Goal: Transaction & Acquisition: Book appointment/travel/reservation

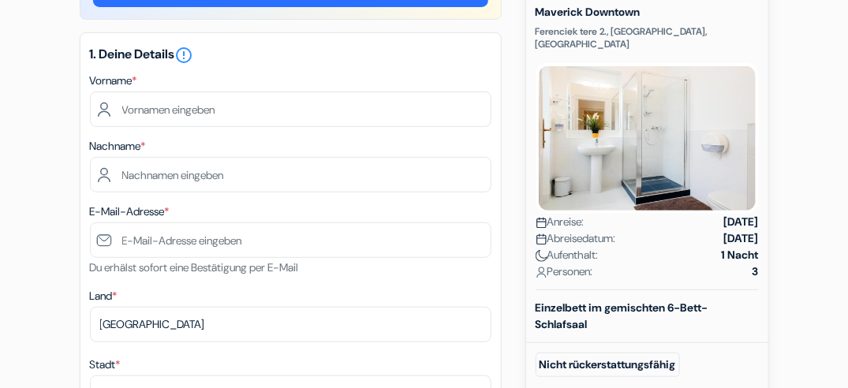
scroll to position [189, 0]
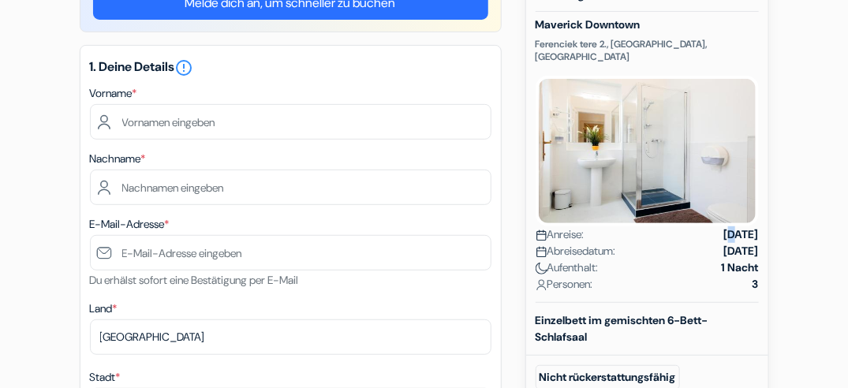
click at [724, 226] on strong "19.09.2025" at bounding box center [741, 234] width 35 height 17
drag, startPoint x: 708, startPoint y: 226, endPoint x: 736, endPoint y: 249, distance: 36.4
click at [736, 259] on strong "1 Nacht" at bounding box center [740, 267] width 37 height 17
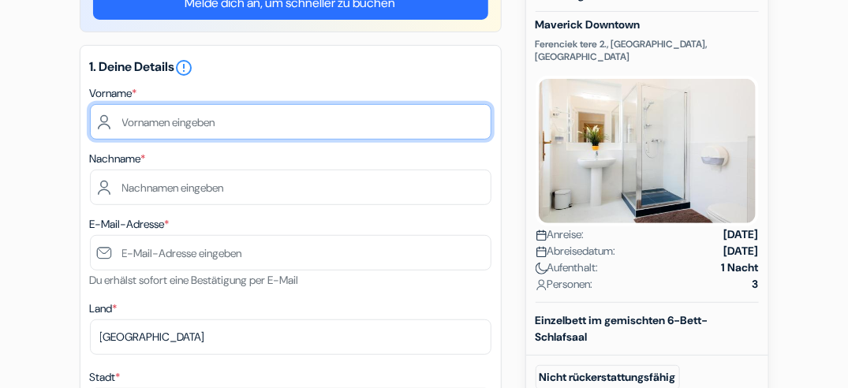
click at [237, 117] on input "text" at bounding box center [290, 121] width 401 height 35
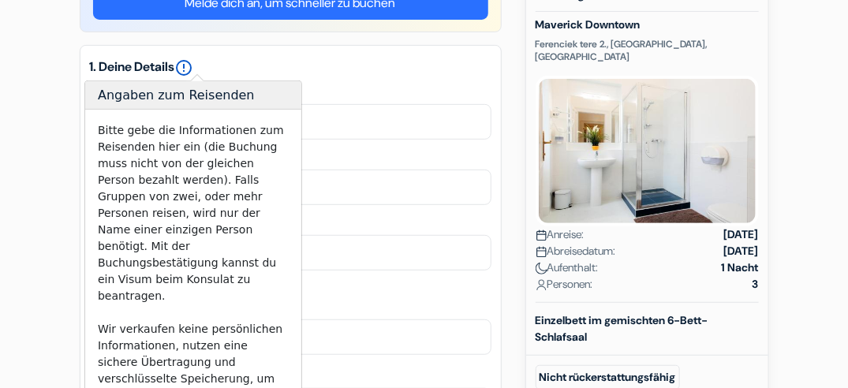
click at [192, 67] on icon "error_outline" at bounding box center [184, 67] width 19 height 19
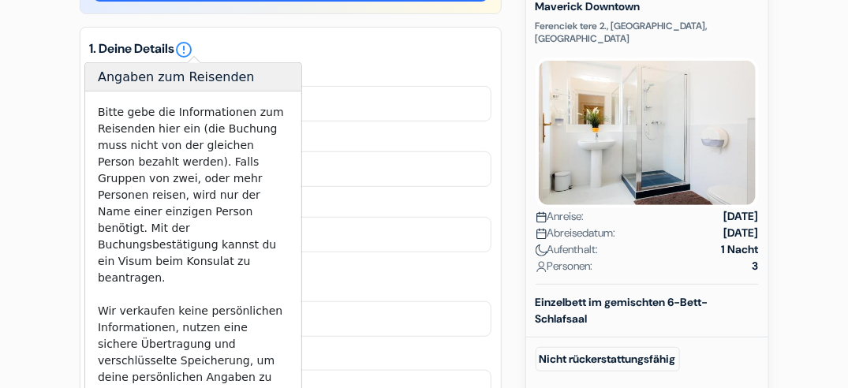
scroll to position [185, 0]
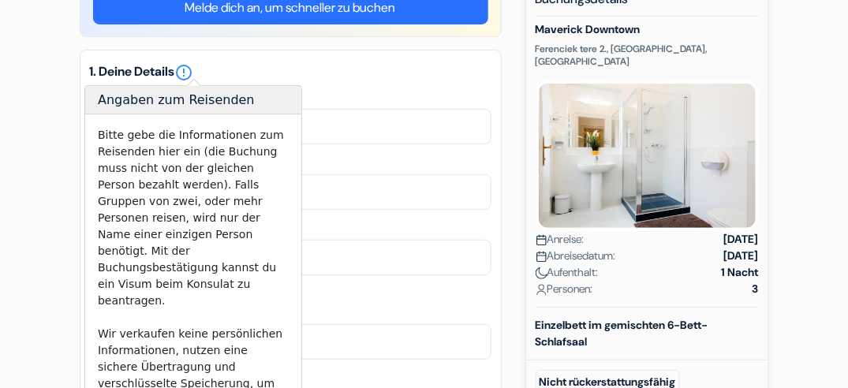
click at [390, 91] on div "Vorname *" at bounding box center [290, 116] width 401 height 56
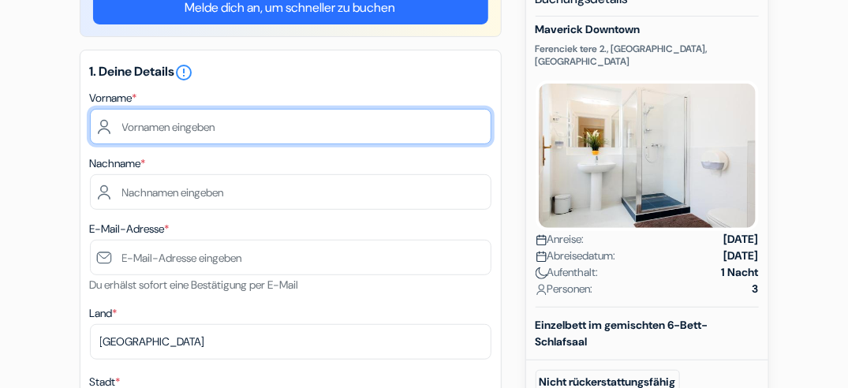
click at [397, 140] on input "text" at bounding box center [290, 126] width 401 height 35
type input "Selina"
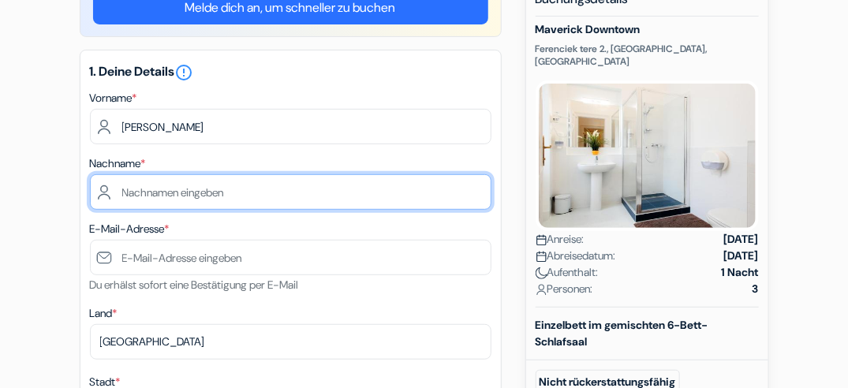
type input "Lang"
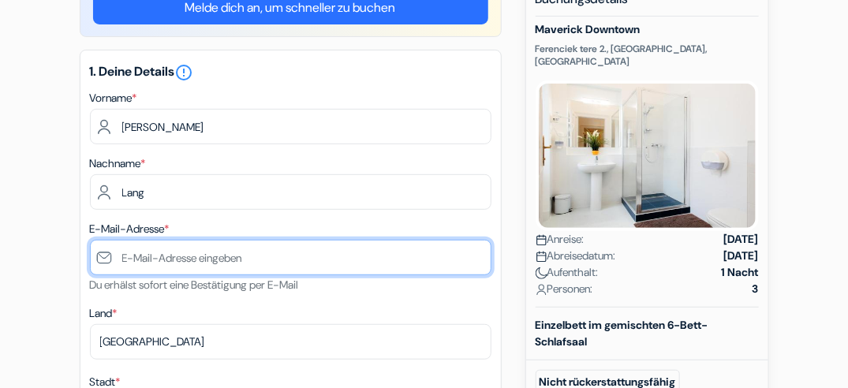
type input "[DOMAIN_NAME][EMAIL_ADDRESS][DOMAIN_NAME]"
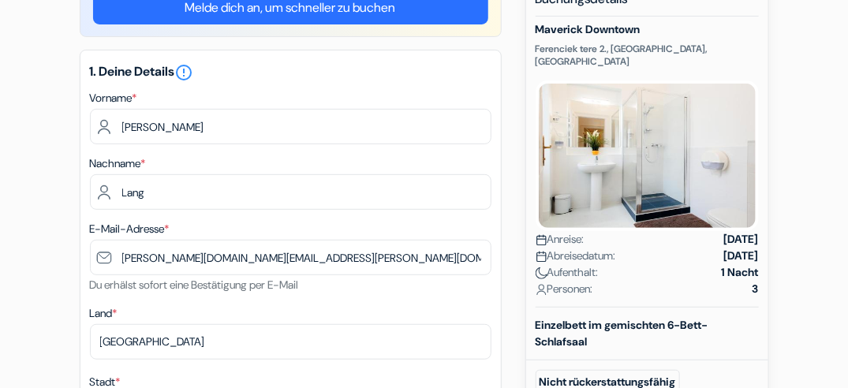
type input "Münchenbuchsee"
type input "Eichgutweg 5"
type input "3053"
type input "0768312883"
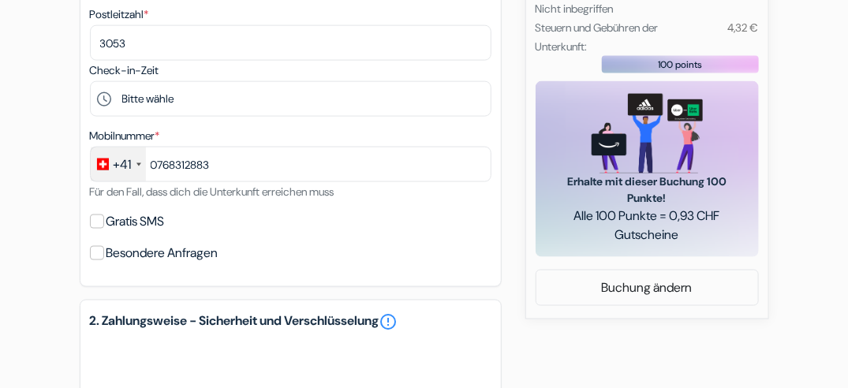
scroll to position [721, 0]
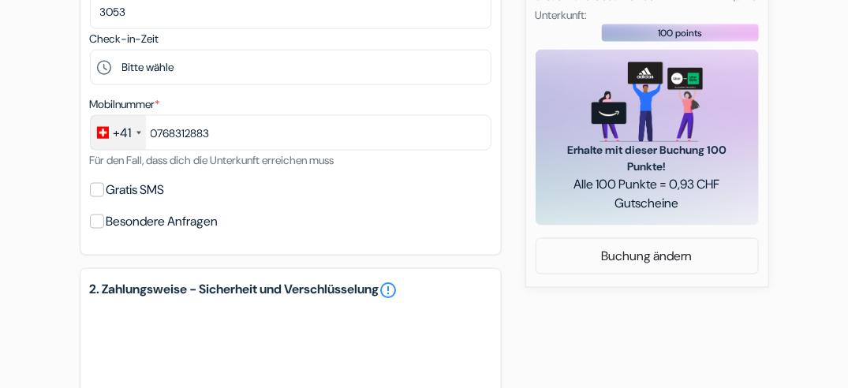
click at [130, 191] on label "Gratis SMS" at bounding box center [135, 190] width 58 height 22
click at [104, 191] on input "Gratis SMS" at bounding box center [97, 190] width 14 height 14
checkbox input "true"
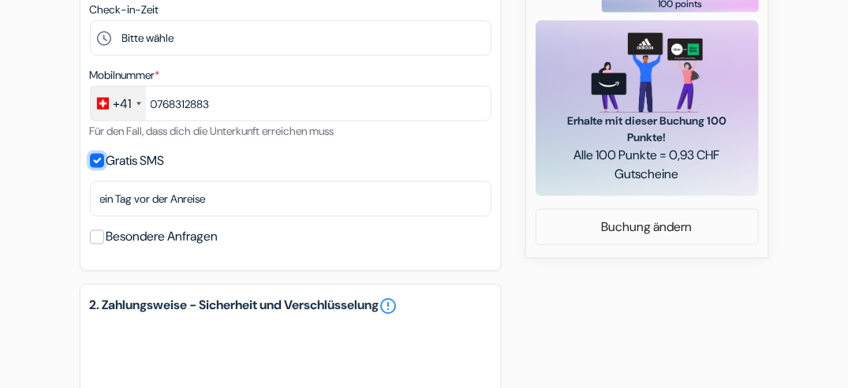
scroll to position [752, 0]
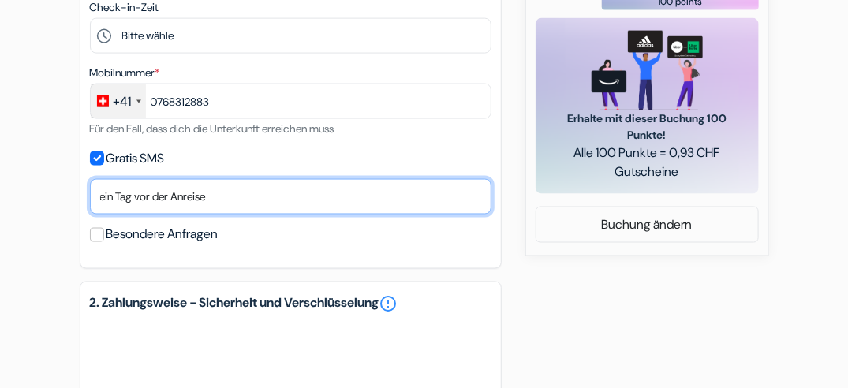
click at [131, 191] on select "Nein, danke Jetzt senden Ankunftstag ein Tag vor der Anreise zwei Tage vor der …" at bounding box center [290, 196] width 401 height 35
click at [90, 179] on select "Nein, danke Jetzt senden Ankunftstag ein Tag vor der Anreise zwei Tage vor der …" at bounding box center [290, 196] width 401 height 35
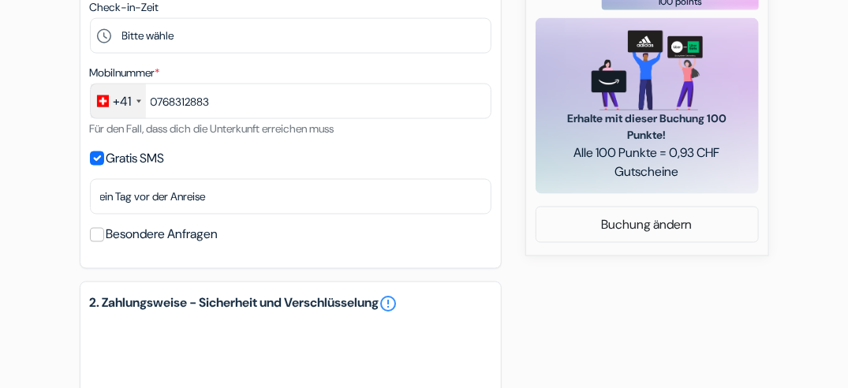
click at [262, 161] on div "Gratis SMS" at bounding box center [290, 158] width 401 height 22
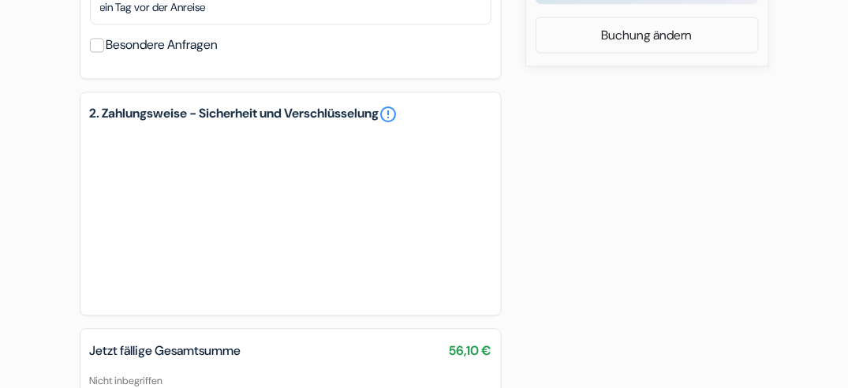
scroll to position [973, 0]
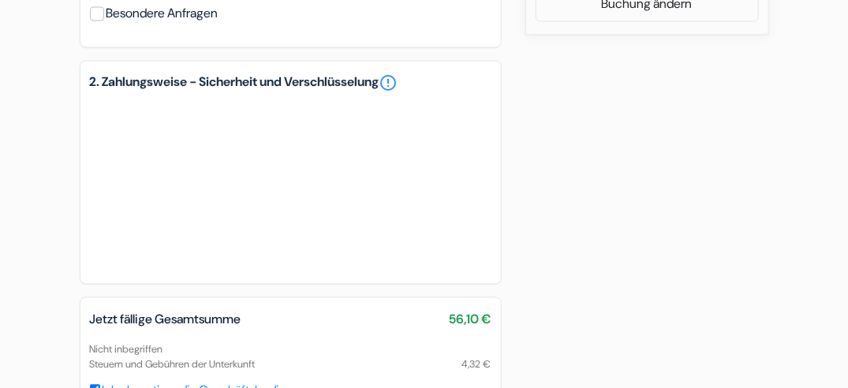
drag, startPoint x: 847, startPoint y: 274, endPoint x: 852, endPoint y: 215, distance: 60.1
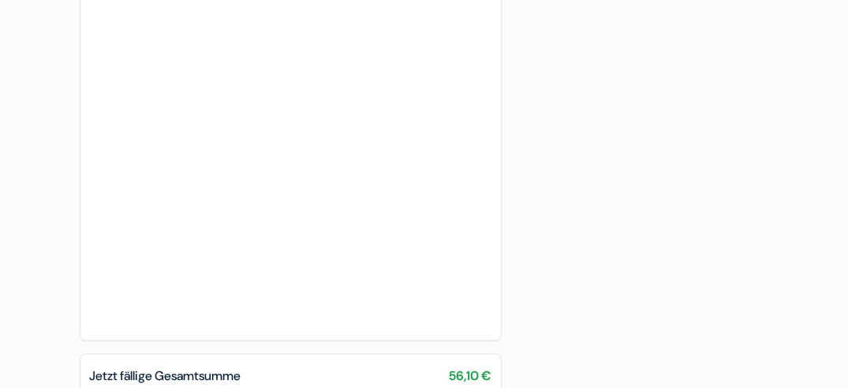
scroll to position [1186, 0]
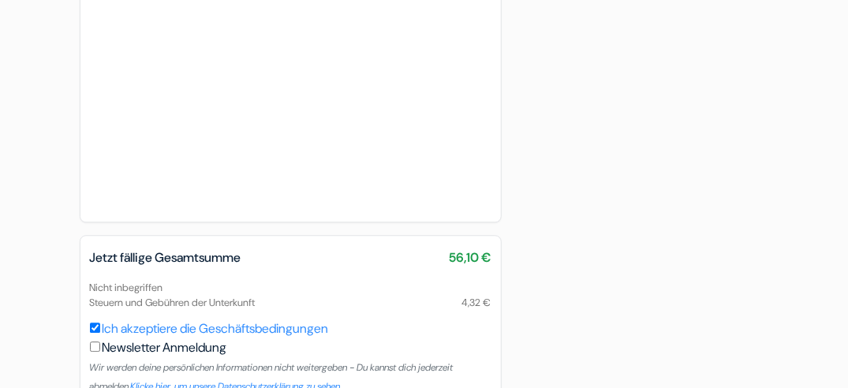
scroll to position [1367, 0]
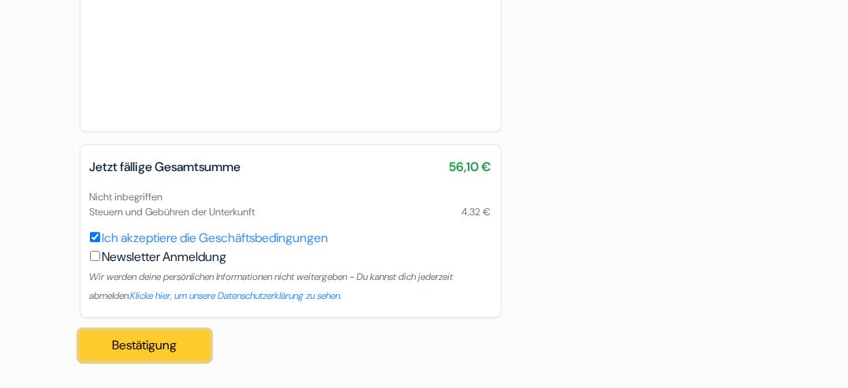
click at [169, 349] on button "Bestätigung Loading..." at bounding box center [145, 345] width 131 height 30
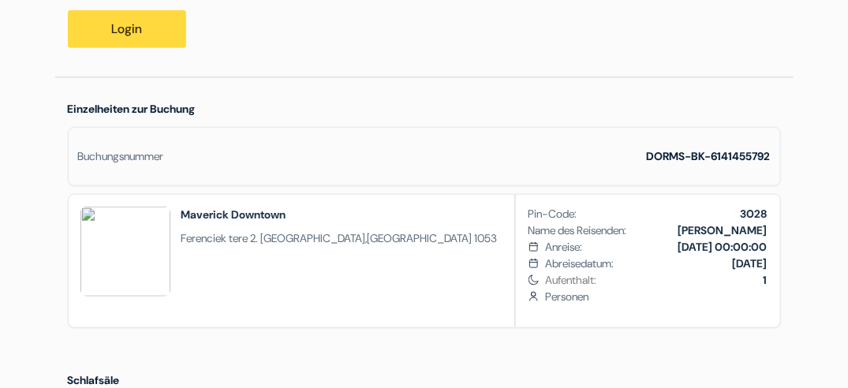
scroll to position [390, 0]
click at [748, 271] on div "[DATE]" at bounding box center [750, 263] width 35 height 17
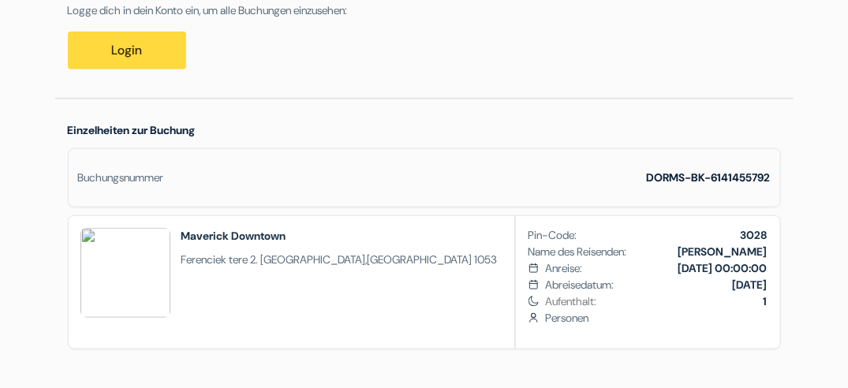
scroll to position [368, 0]
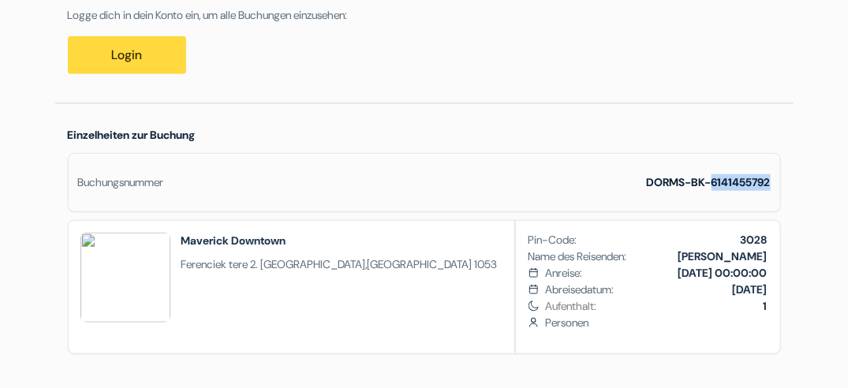
click at [730, 263] on b "[PERSON_NAME]" at bounding box center [722, 256] width 89 height 14
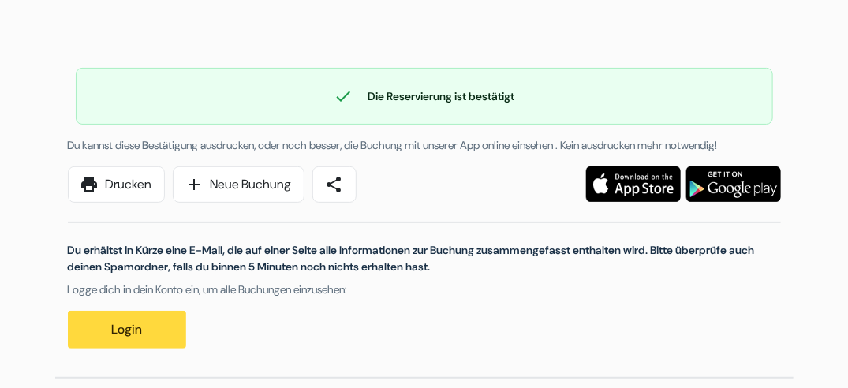
scroll to position [87, 0]
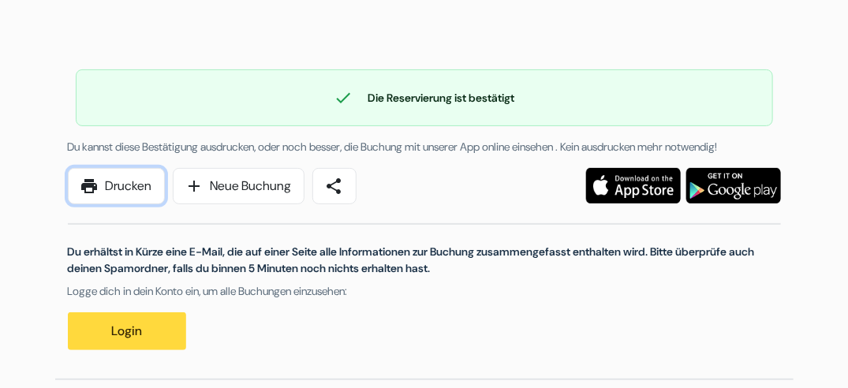
drag, startPoint x: 136, startPoint y: 196, endPoint x: 219, endPoint y: 303, distance: 134.9
click at [136, 196] on link "print Drucken" at bounding box center [116, 186] width 97 height 36
click at [647, 199] on img at bounding box center [633, 185] width 95 height 35
click at [334, 204] on link "share" at bounding box center [334, 186] width 44 height 36
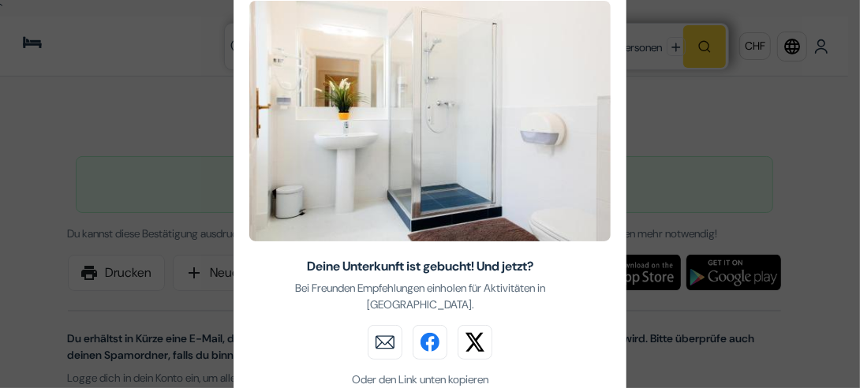
scroll to position [204, 0]
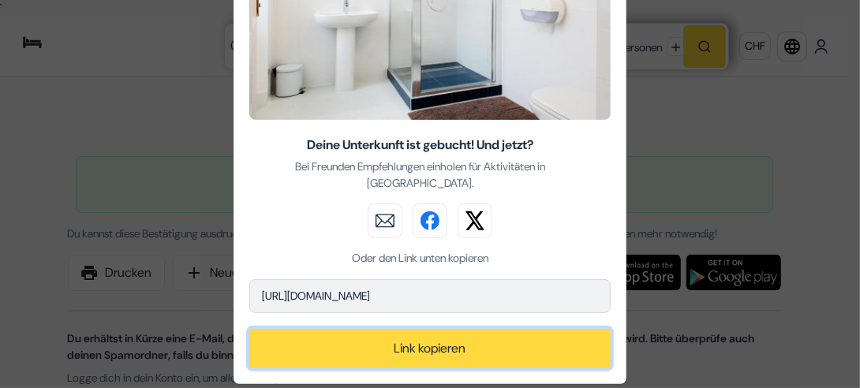
click at [355, 336] on button "Link kopieren" at bounding box center [429, 348] width 361 height 39
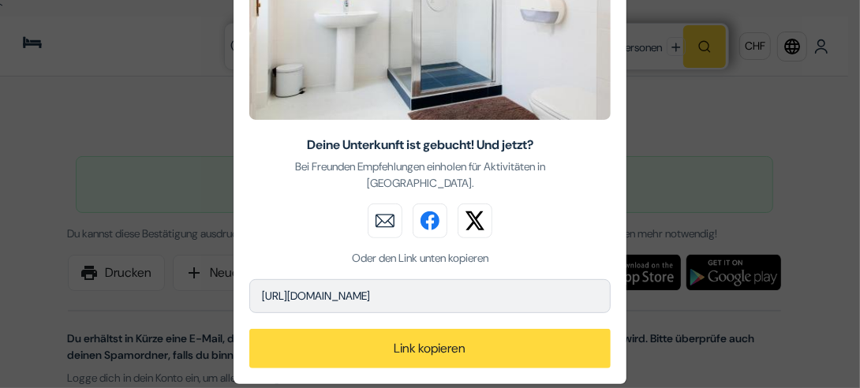
scroll to position [0, 0]
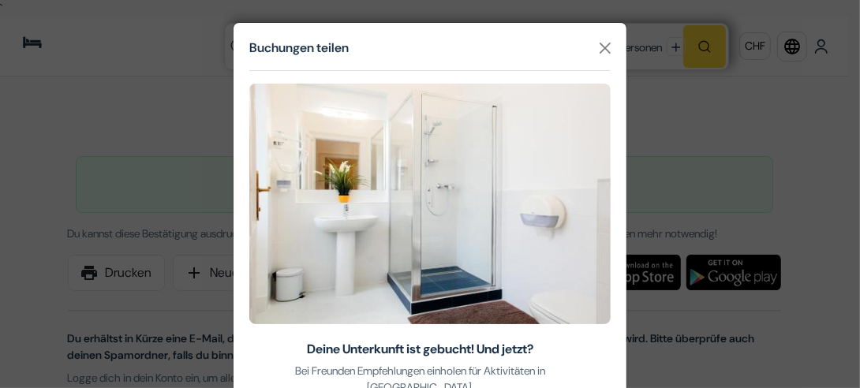
click at [543, 260] on img at bounding box center [429, 204] width 361 height 241
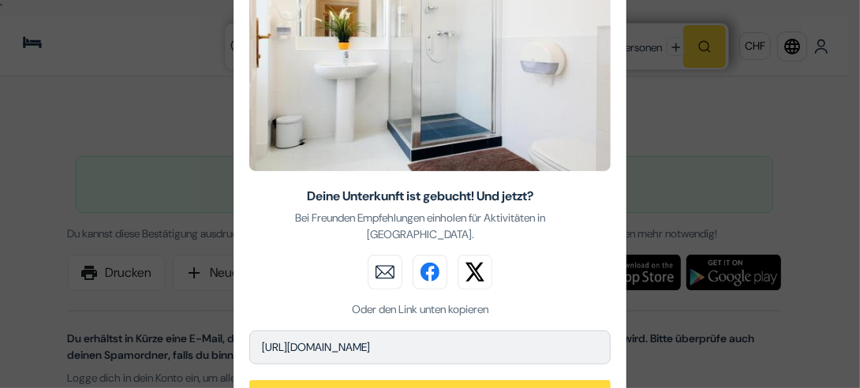
scroll to position [204, 0]
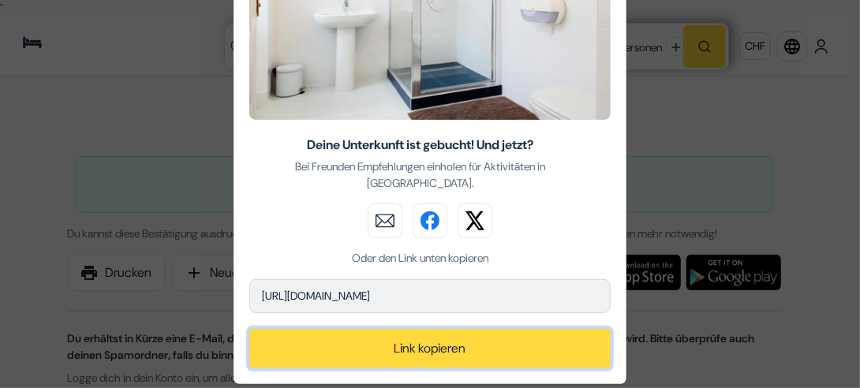
click at [470, 332] on button "Link kopieren" at bounding box center [429, 348] width 361 height 39
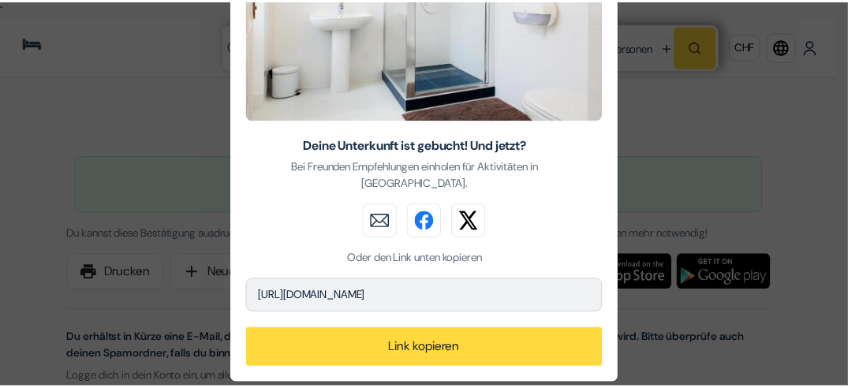
scroll to position [0, 0]
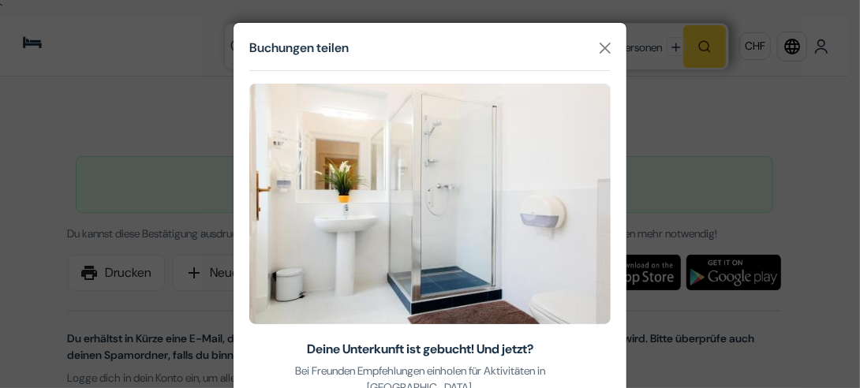
click at [669, 180] on div "Buchungen teilen Deine Unterkunft ist gebucht! Und jetzt? Bei Freunden Empfehlu…" at bounding box center [430, 194] width 860 height 388
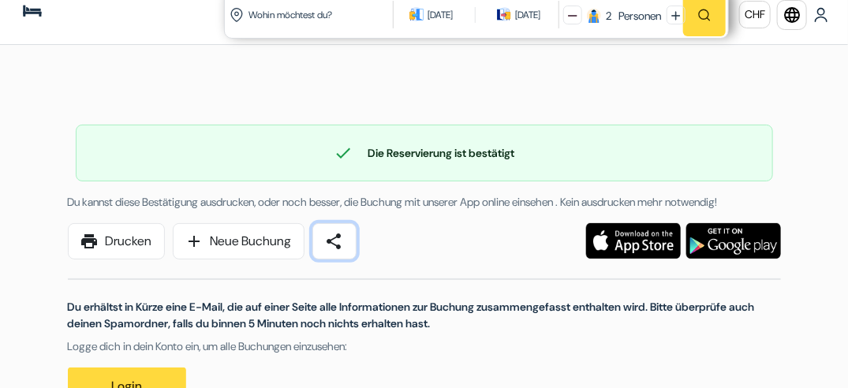
click at [344, 251] on span "share" at bounding box center [334, 241] width 19 height 19
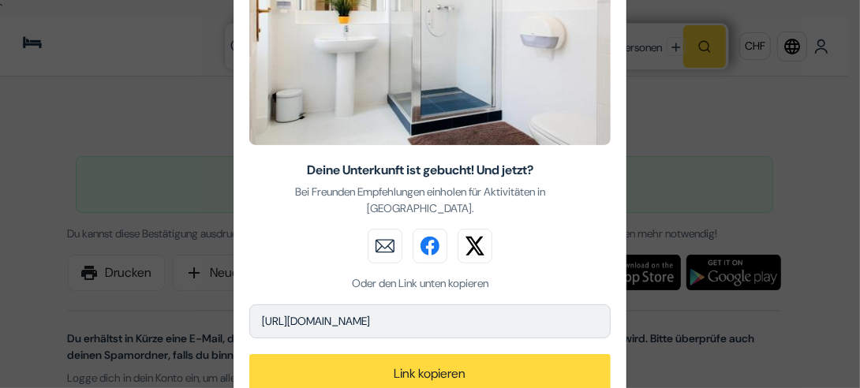
scroll to position [204, 0]
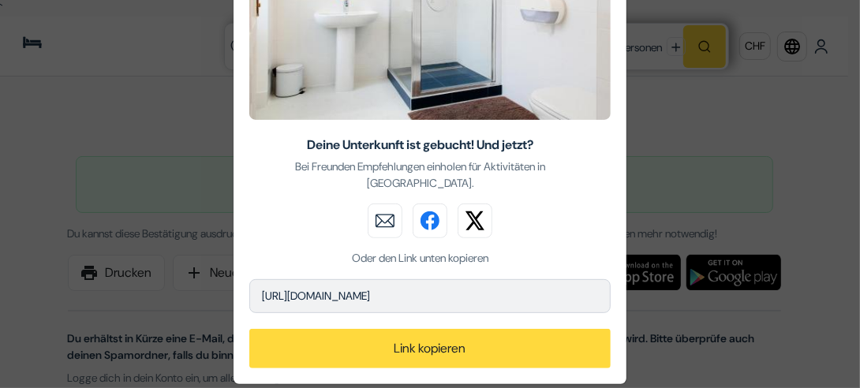
drag, startPoint x: 552, startPoint y: 277, endPoint x: 250, endPoint y: 281, distance: 302.1
click at [250, 281] on p "[URL][DOMAIN_NAME]" at bounding box center [429, 296] width 361 height 34
copy p "[URL][DOMAIN_NAME]"
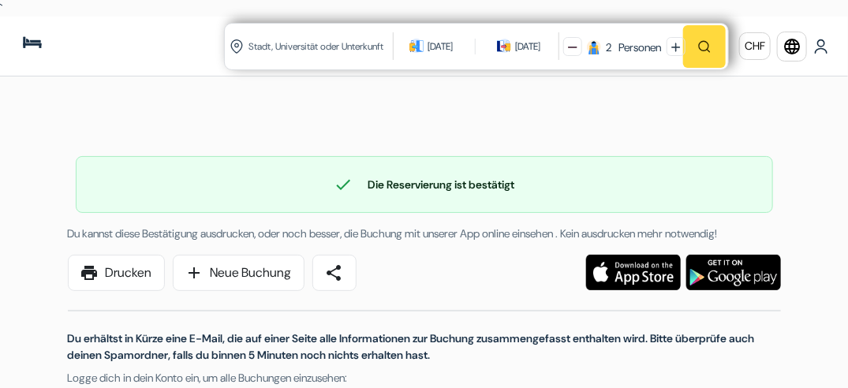
click at [268, 49] on input "text" at bounding box center [321, 46] width 149 height 39
type input "[GEOGRAPHIC_DATA]"
click at [426, 54] on div "[DATE] [DATE]" at bounding box center [479, 47] width 166 height 46
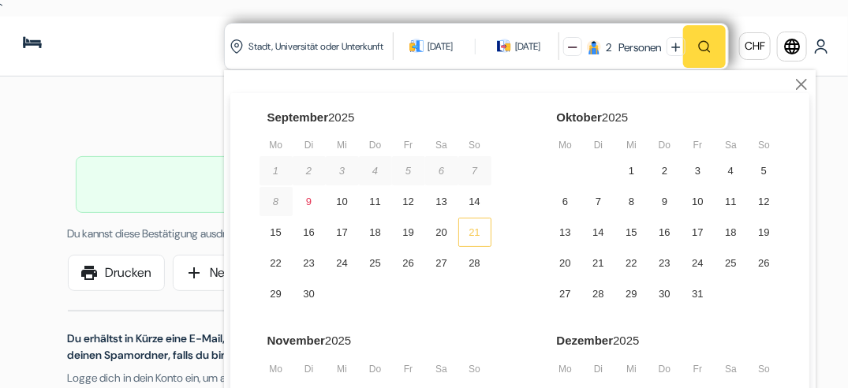
click at [471, 235] on div "21" at bounding box center [474, 232] width 33 height 29
click at [530, 48] on div "[DATE]" at bounding box center [527, 47] width 25 height 16
click at [420, 35] on div "[DATE] [DATE]" at bounding box center [479, 47] width 166 height 46
click at [471, 229] on div "21" at bounding box center [474, 232] width 33 height 29
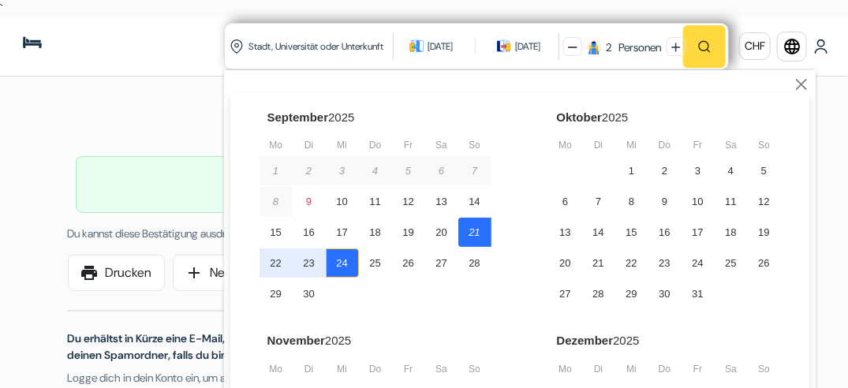
click at [347, 257] on div "24" at bounding box center [342, 262] width 33 height 29
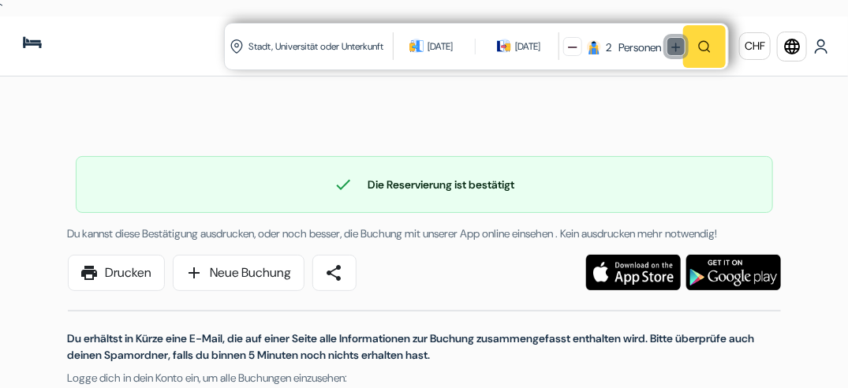
click at [672, 50] on button at bounding box center [675, 46] width 19 height 19
click at [698, 53] on img "button" at bounding box center [704, 46] width 14 height 14
click at [303, 43] on input "text" at bounding box center [321, 46] width 149 height 39
type input "[GEOGRAPHIC_DATA]"
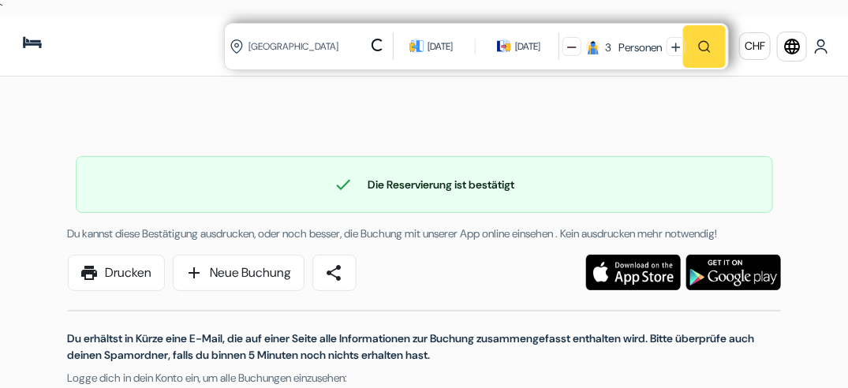
click at [562, 37] on button at bounding box center [571, 46] width 19 height 19
click at [304, 43] on input "text" at bounding box center [302, 46] width 110 height 39
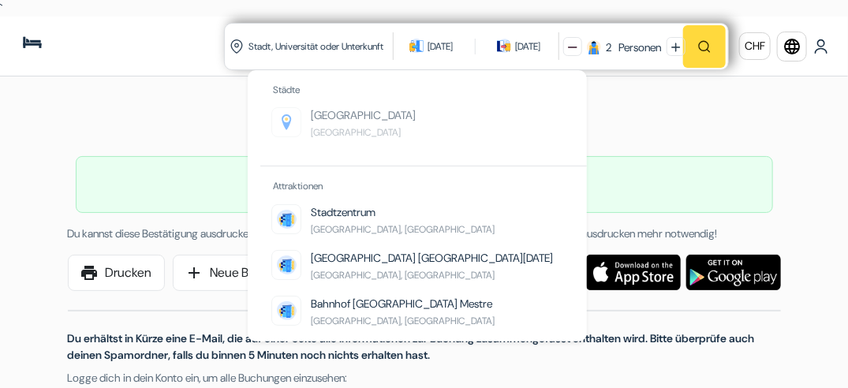
click at [356, 116] on li "[GEOGRAPHIC_DATA] [GEOGRAPHIC_DATA]" at bounding box center [428, 130] width 315 height 46
type input "[GEOGRAPHIC_DATA], [GEOGRAPHIC_DATA]"
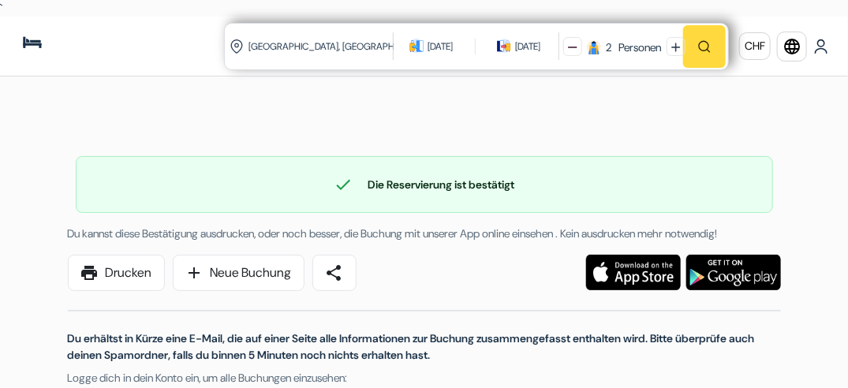
click at [705, 36] on button "button" at bounding box center [704, 46] width 43 height 43
